Goal: Find contact information: Find contact information

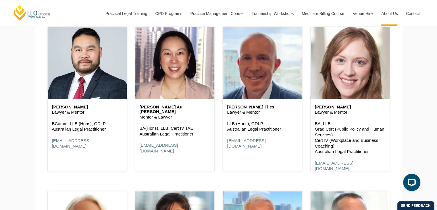
scroll to position [747, 0]
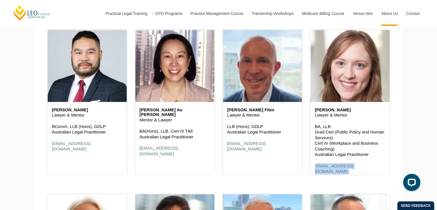
drag, startPoint x: 371, startPoint y: 167, endPoint x: 314, endPoint y: 169, distance: 57.5
click at [314, 169] on div "[PERSON_NAME] Feuvre Lawyer & Mentor BA, LLB Grad Cert (Public Policy and Human…" at bounding box center [350, 141] width 79 height 78
copy link "[EMAIL_ADDRESS][DOMAIN_NAME]"
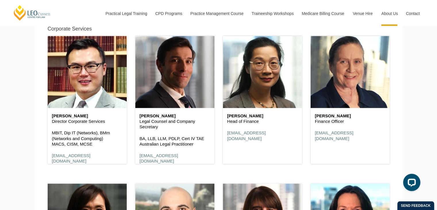
scroll to position [3143, 0]
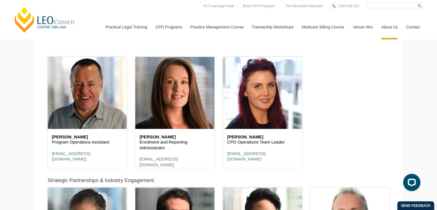
drag, startPoint x: 415, startPoint y: 93, endPoint x: 414, endPoint y: 13, distance: 80.7
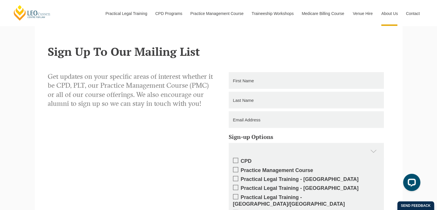
scroll to position [117, 0]
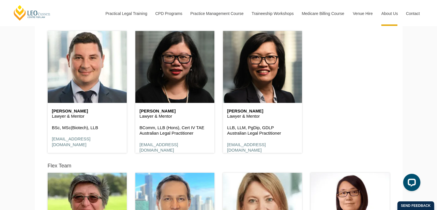
scroll to position [1352, 0]
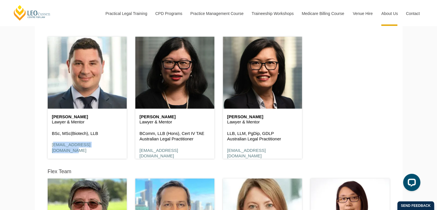
drag, startPoint x: 83, startPoint y: 146, endPoint x: 43, endPoint y: 146, distance: 39.9
click at [43, 146] on div "[PERSON_NAME] Lawyer & Mentor BSc, MSc(Biotech), LLB [EMAIL_ADDRESS][DOMAIN_NAM…" at bounding box center [87, 95] width 88 height 142
copy link "[EMAIL_ADDRESS][DOMAIN_NAME]"
